Goal: Task Accomplishment & Management: Manage account settings

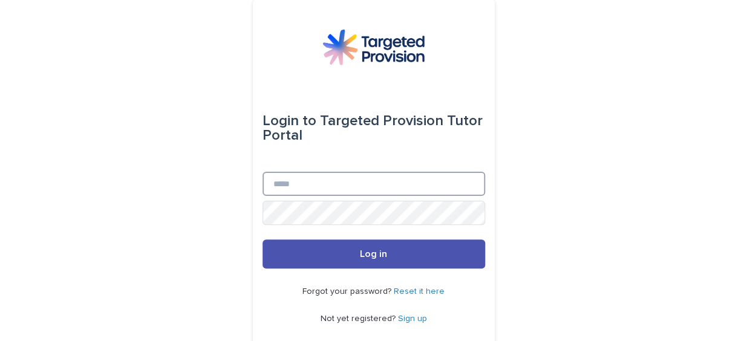
click at [262, 181] on input "Email" at bounding box center [373, 184] width 223 height 24
drag, startPoint x: 306, startPoint y: 188, endPoint x: 267, endPoint y: 187, distance: 39.3
click at [267, 187] on input "**********" at bounding box center [373, 184] width 223 height 24
type input "**********"
click at [262, 239] on button "Log in" at bounding box center [373, 253] width 223 height 29
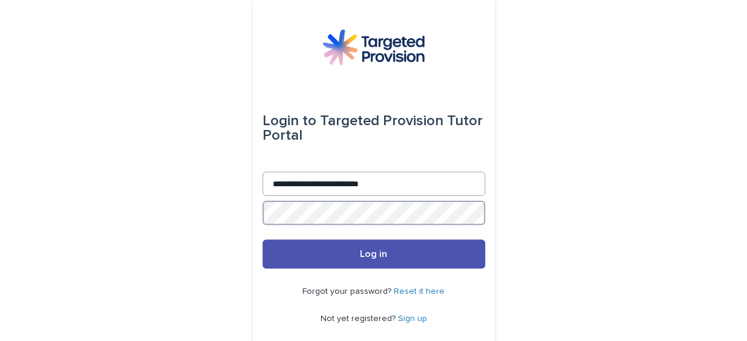
click at [262, 239] on button "Log in" at bounding box center [373, 253] width 223 height 29
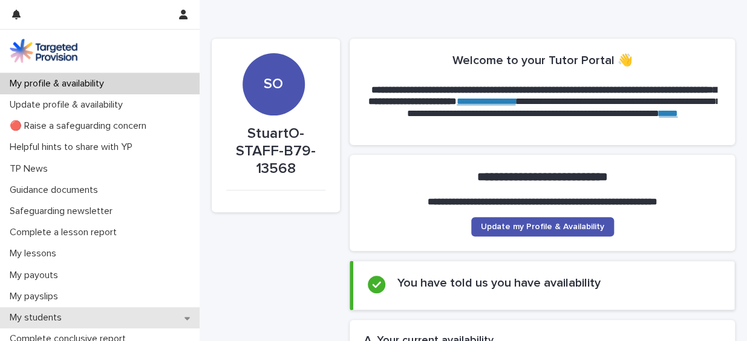
click at [184, 318] on icon at bounding box center [186, 318] width 5 height 8
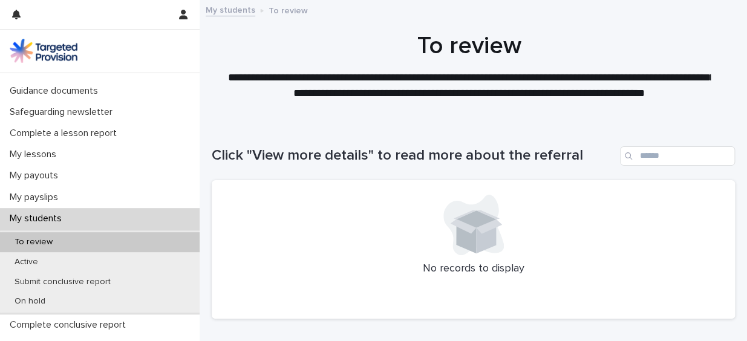
scroll to position [101, 0]
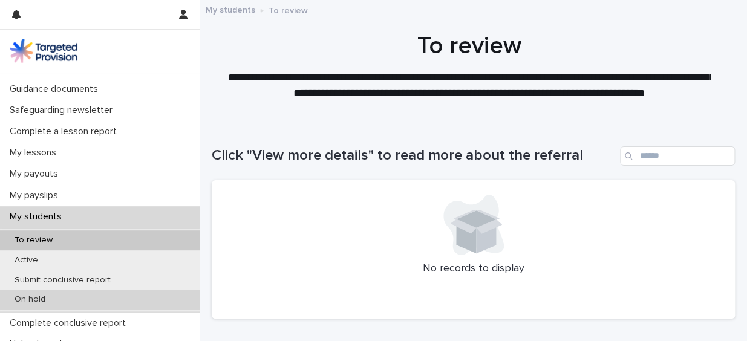
click at [145, 302] on div "On hold" at bounding box center [100, 300] width 200 height 20
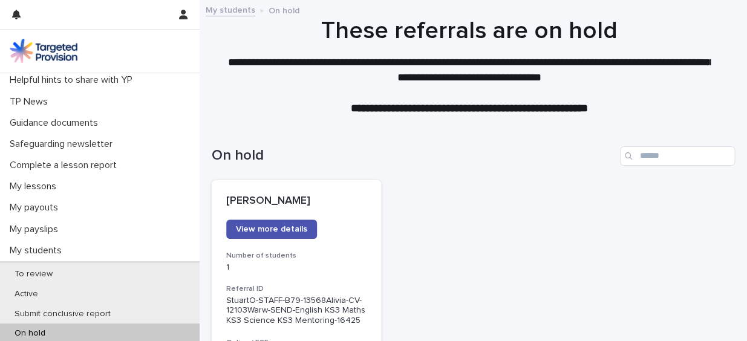
scroll to position [69, 0]
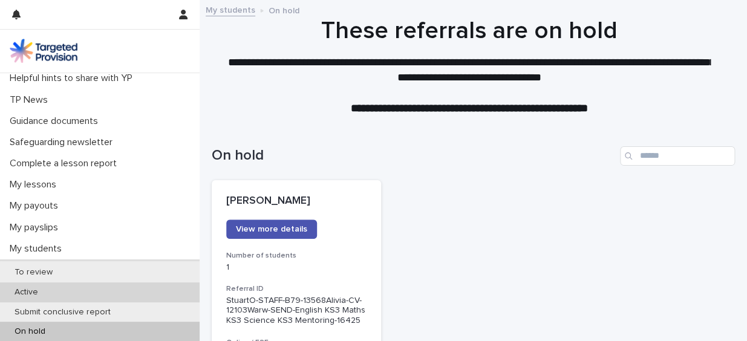
click at [162, 291] on div "Active" at bounding box center [100, 292] width 200 height 20
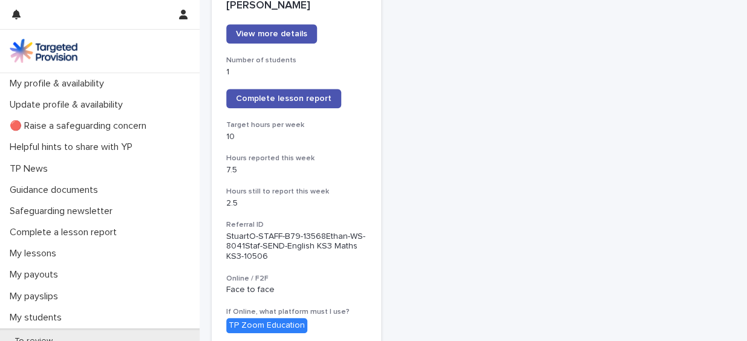
scroll to position [198, 0]
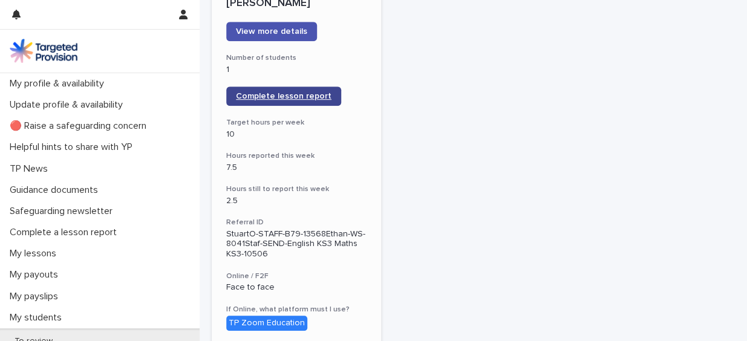
click at [274, 96] on span "Complete lesson report" at bounding box center [284, 96] width 96 height 8
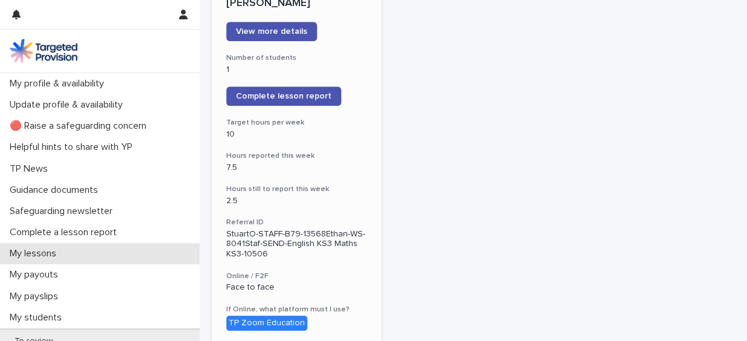
click at [40, 250] on p "My lessons" at bounding box center [35, 253] width 61 height 11
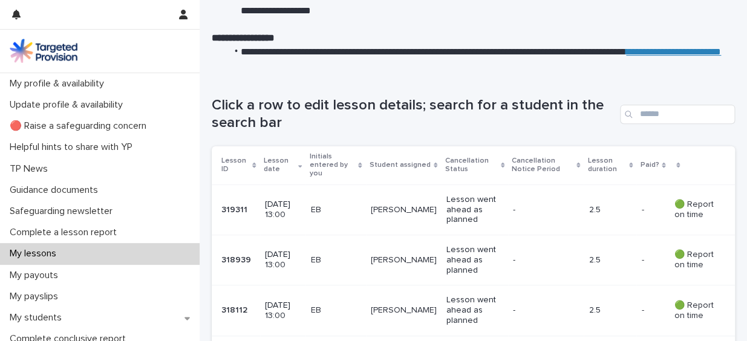
scroll to position [132, 0]
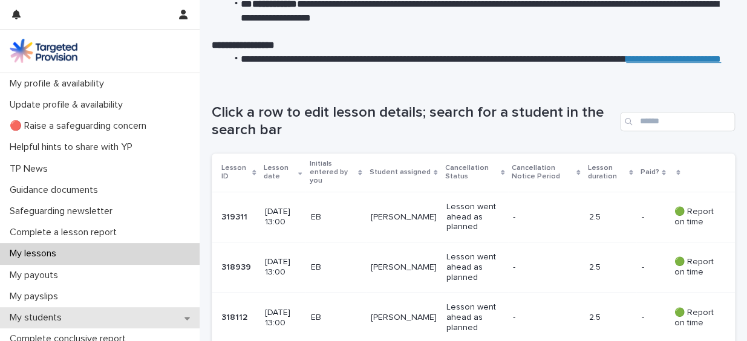
click at [184, 316] on icon at bounding box center [186, 318] width 5 height 8
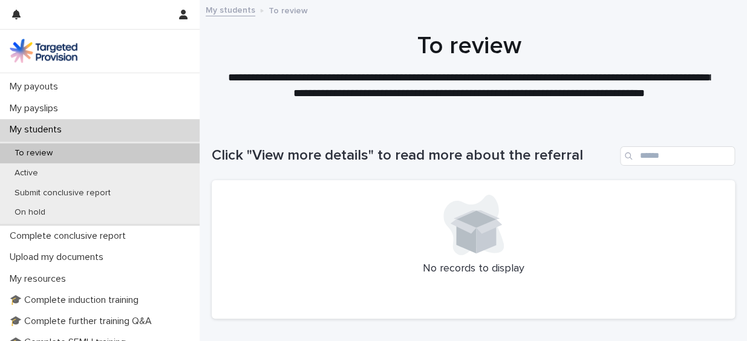
scroll to position [200, 0]
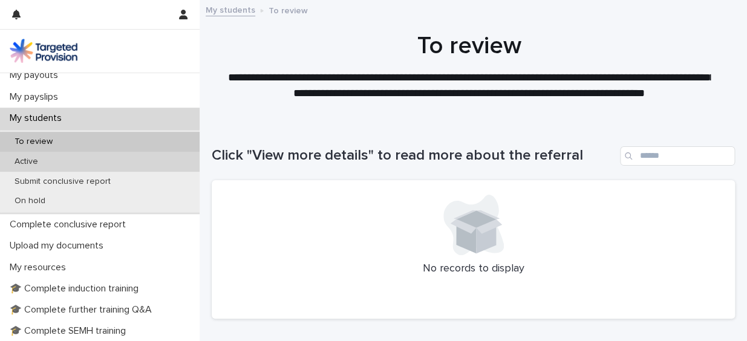
click at [128, 159] on div "Active" at bounding box center [100, 162] width 200 height 20
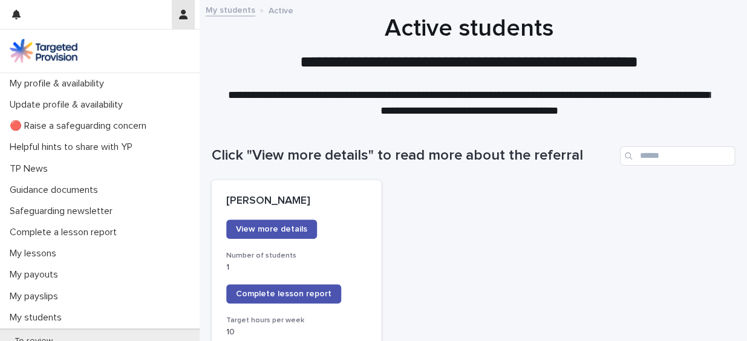
click at [182, 15] on icon "button" at bounding box center [183, 15] width 8 height 10
click at [125, 49] on p "Log Out" at bounding box center [148, 51] width 76 height 21
